Goal: Navigation & Orientation: Find specific page/section

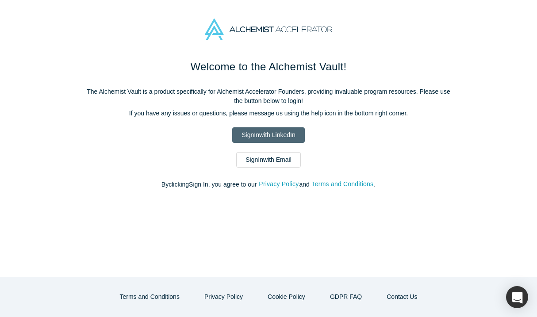
click at [265, 133] on link "Sign In with LinkedIn" at bounding box center [268, 134] width 72 height 15
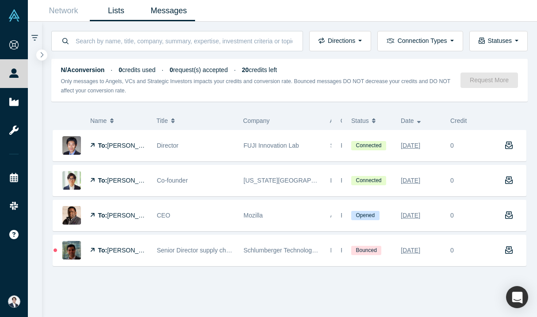
click at [111, 7] on link "Lists" at bounding box center [116, 10] width 53 height 21
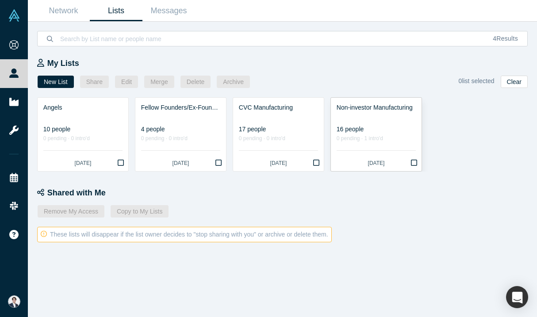
click at [356, 119] on div at bounding box center [376, 116] width 79 height 9
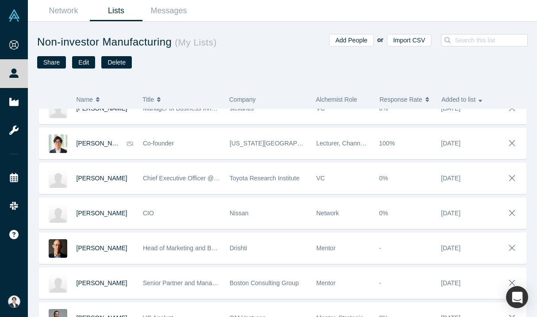
scroll to position [115, 0]
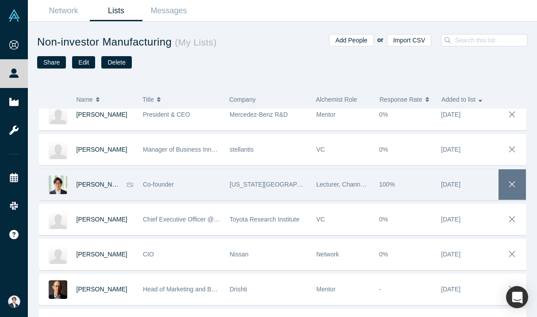
click at [509, 181] on icon "button" at bounding box center [512, 185] width 12 height 10
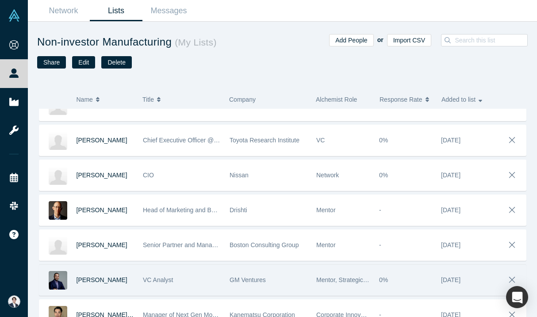
scroll to position [156, 0]
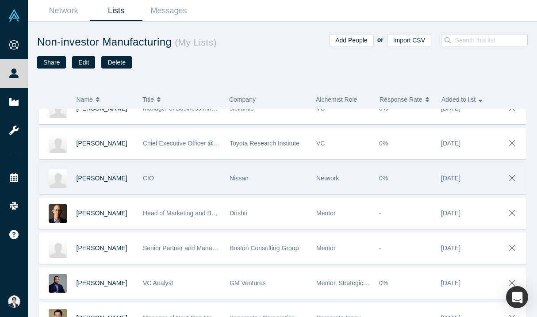
click at [382, 178] on span "0%" at bounding box center [383, 178] width 9 height 7
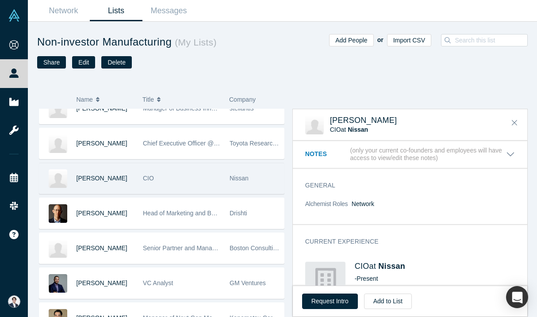
scroll to position [63, 0]
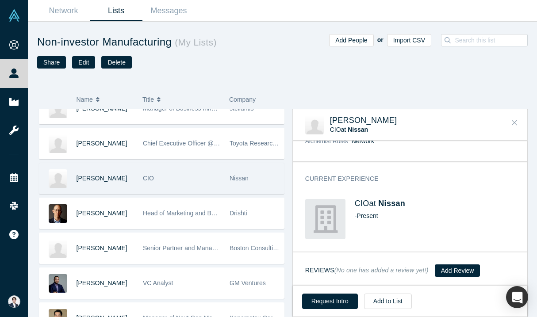
click at [513, 123] on icon "Close" at bounding box center [514, 123] width 5 height 8
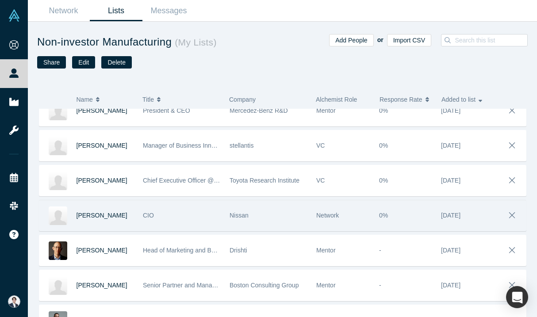
scroll to position [115, 0]
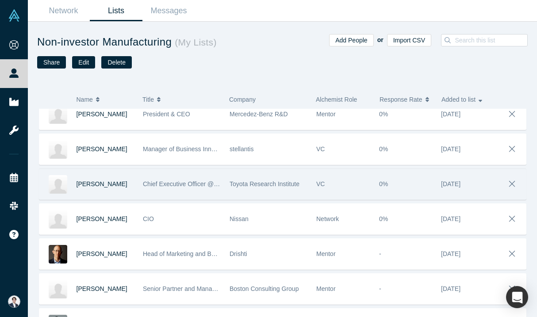
click at [262, 186] on span "Toyota Research Institute" at bounding box center [265, 184] width 70 height 7
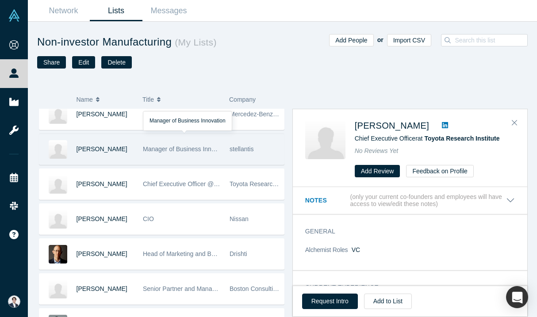
click at [171, 157] on div "Manager of Business Innovation" at bounding box center [181, 149] width 77 height 31
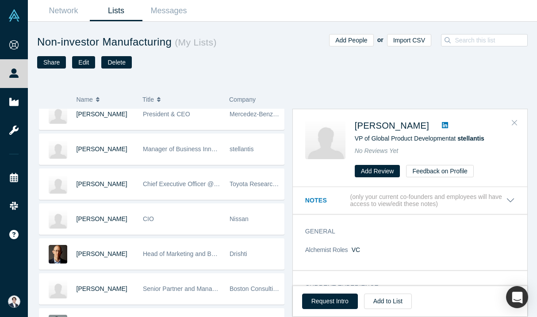
click at [516, 123] on icon "Close" at bounding box center [514, 123] width 5 height 8
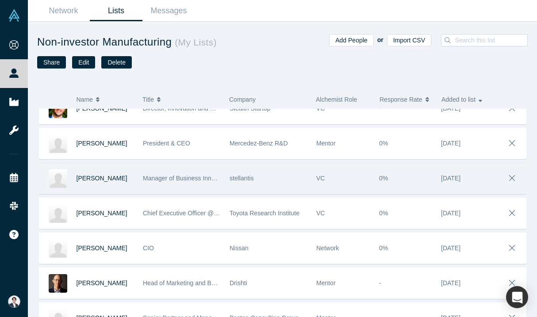
scroll to position [78, 0]
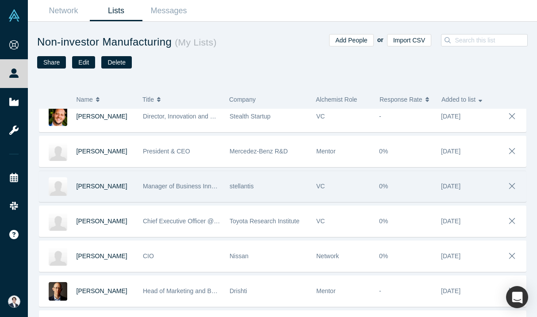
click at [399, 192] on div "0%" at bounding box center [405, 186] width 53 height 31
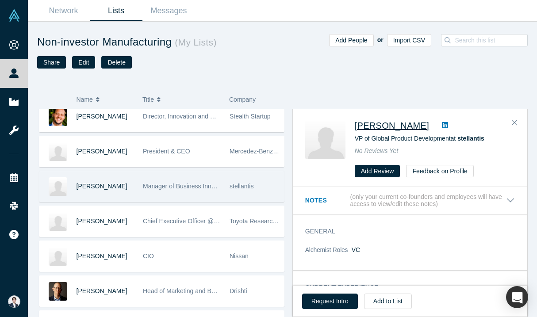
click at [374, 124] on span "[PERSON_NAME]" at bounding box center [392, 126] width 74 height 10
click at [113, 10] on link "Lists" at bounding box center [116, 10] width 53 height 21
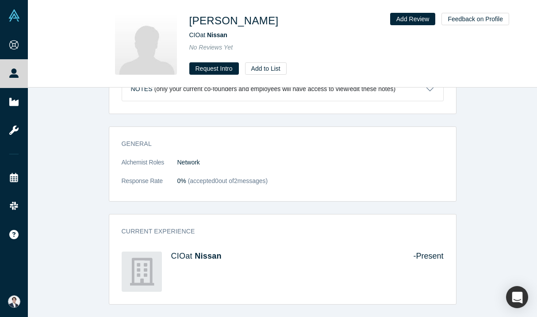
scroll to position [35, 0]
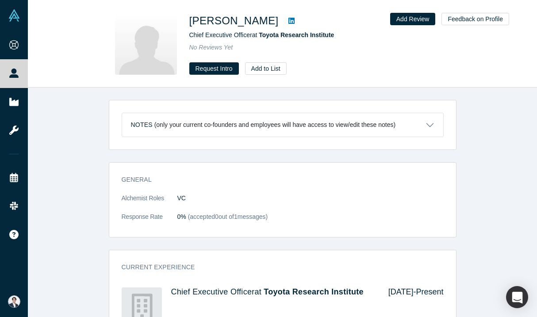
scroll to position [89, 0]
